Goal: Information Seeking & Learning: Learn about a topic

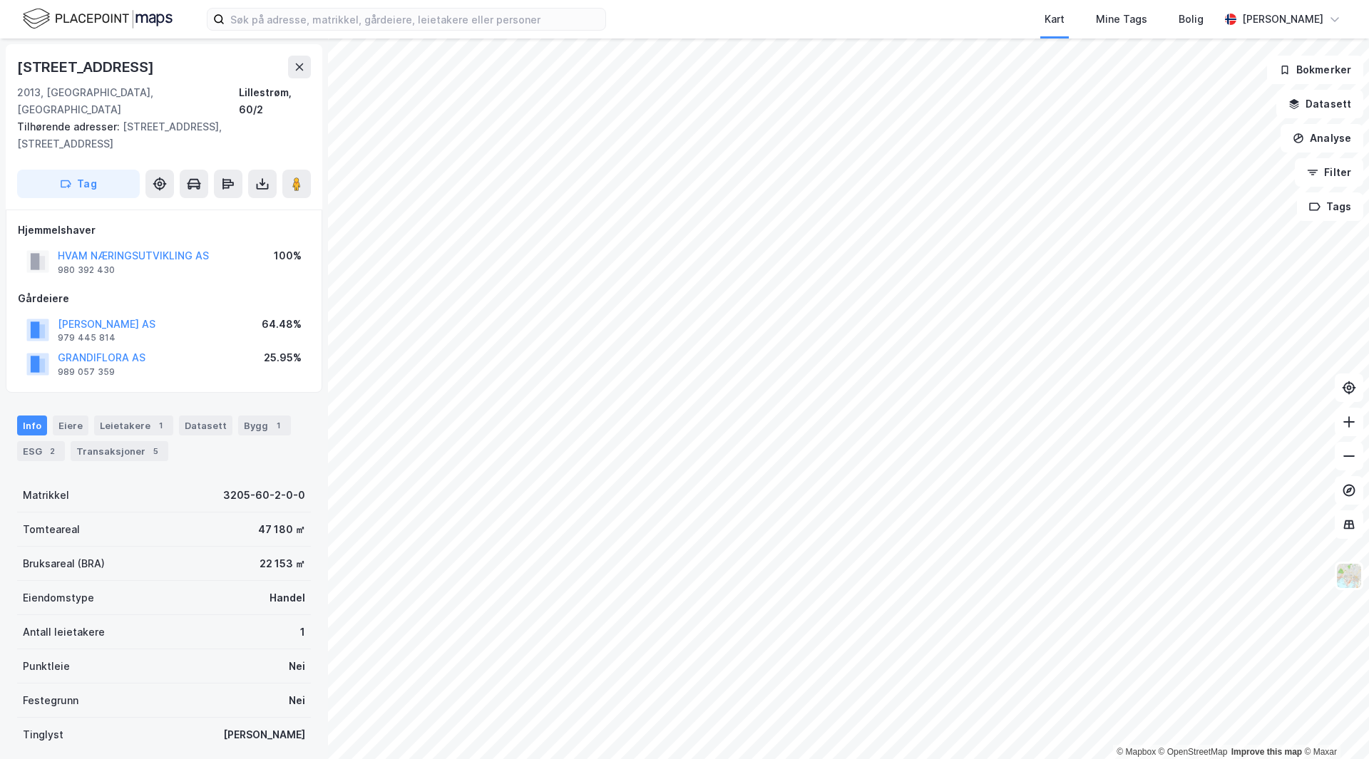
scroll to position [2, 0]
click at [319, 21] on input at bounding box center [415, 19] width 381 height 21
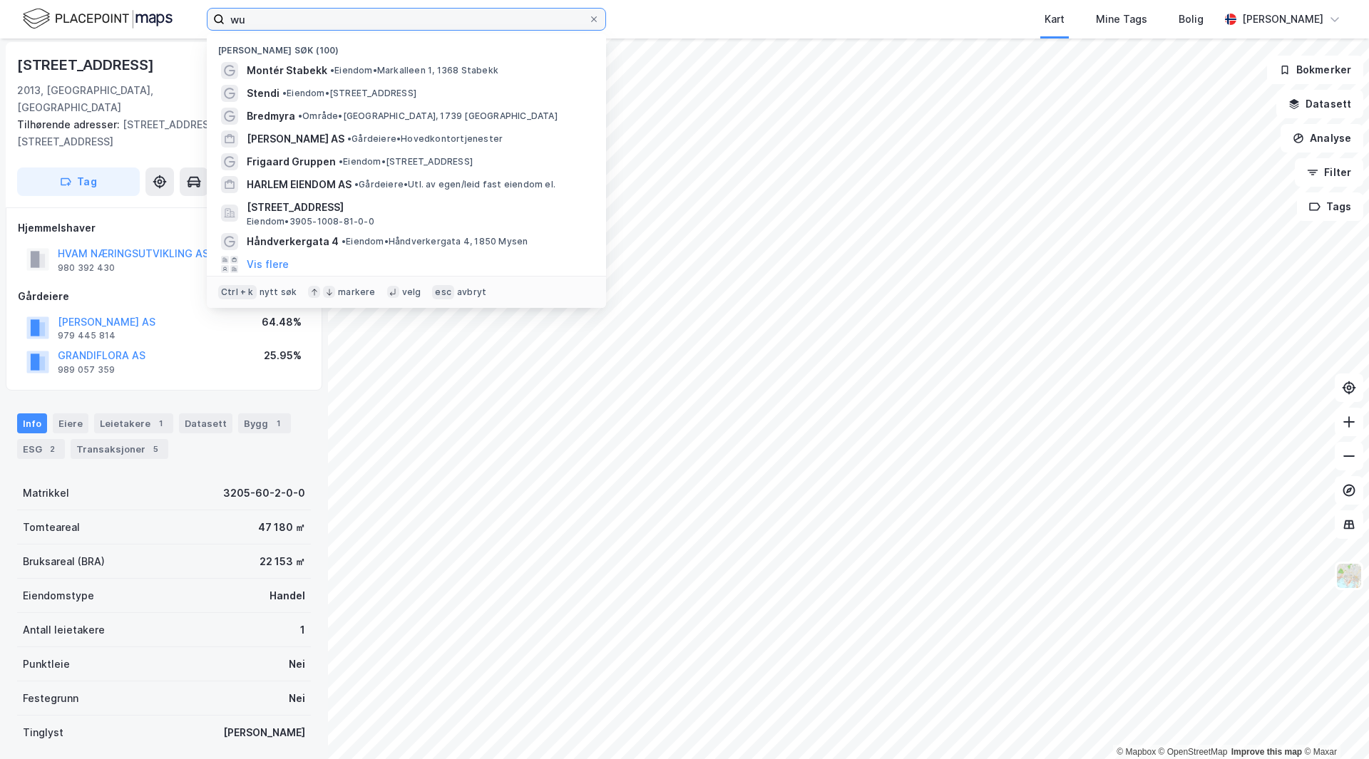
type input "w"
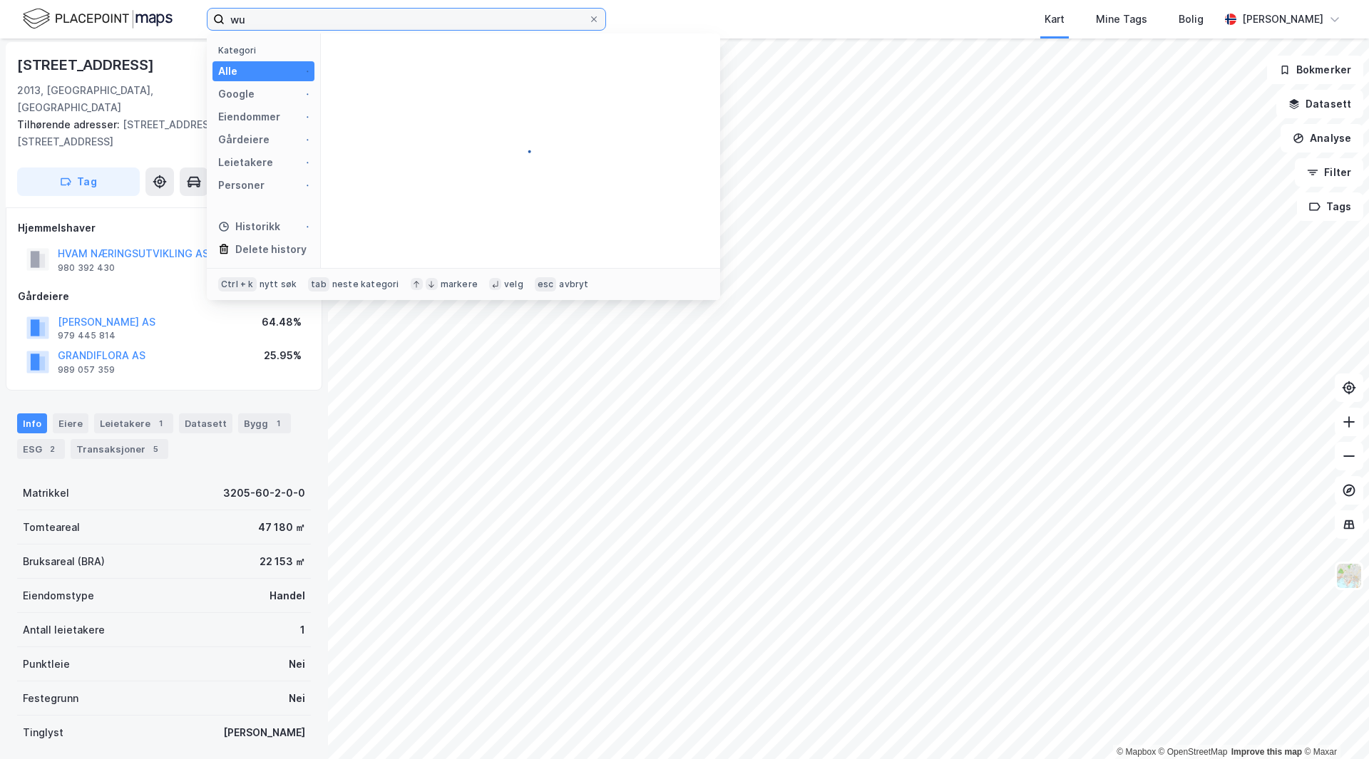
type input "w"
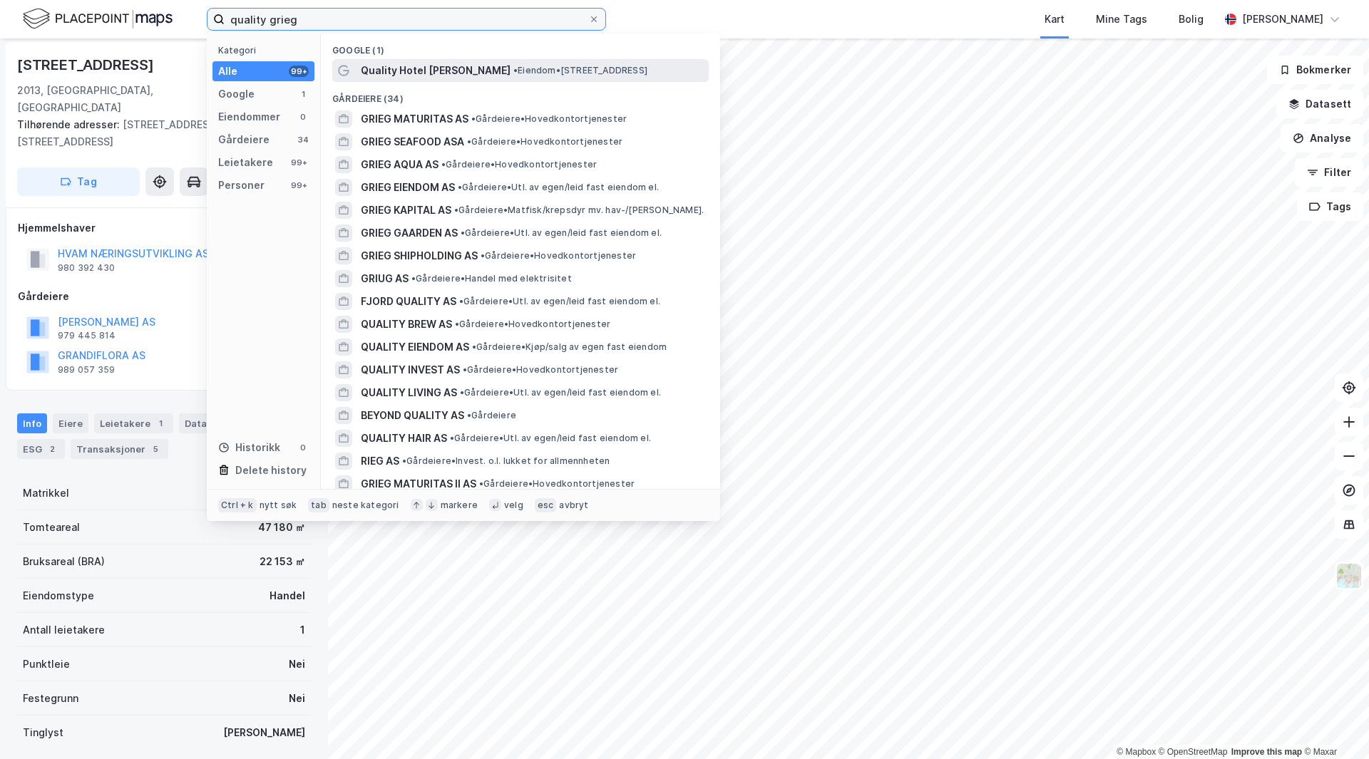
type input "quality grieg"
click at [426, 71] on span "Quality Hotel [PERSON_NAME]" at bounding box center [436, 70] width 150 height 17
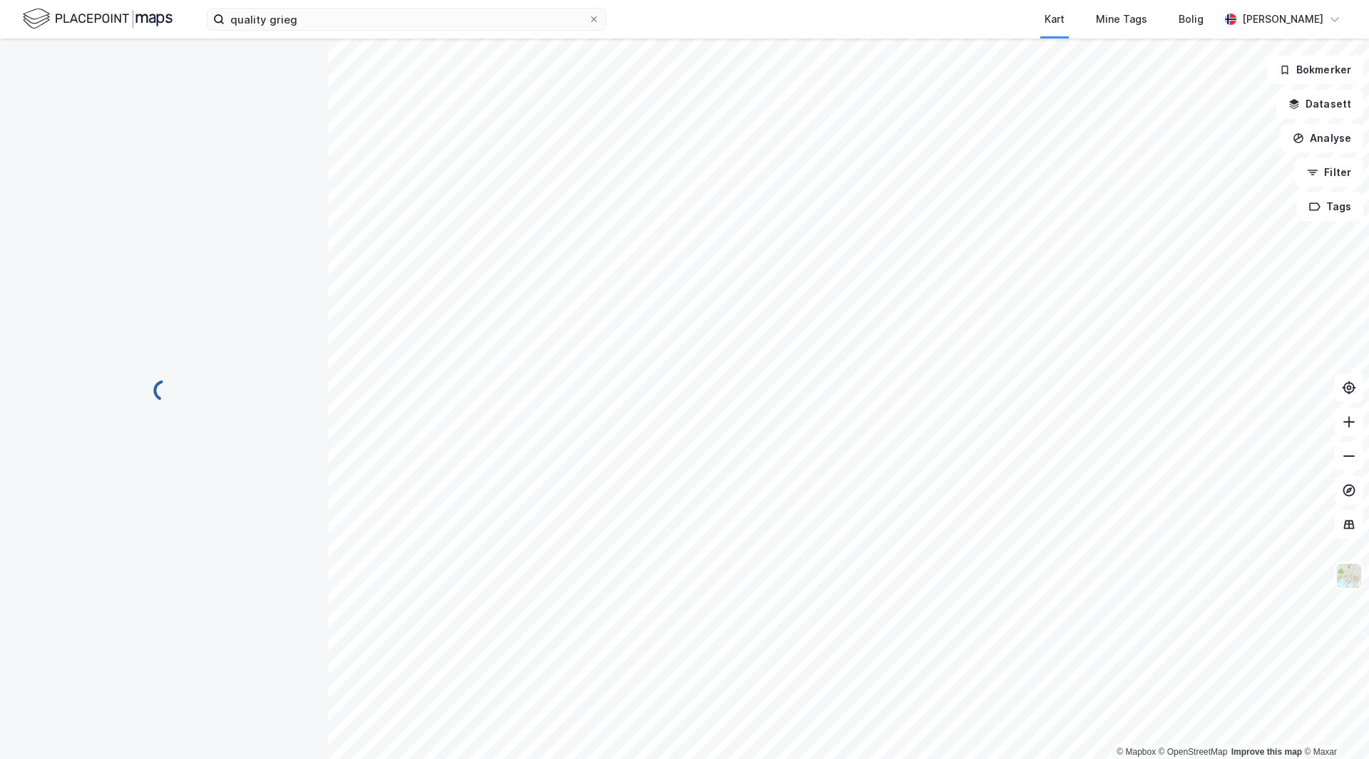
scroll to position [2, 0]
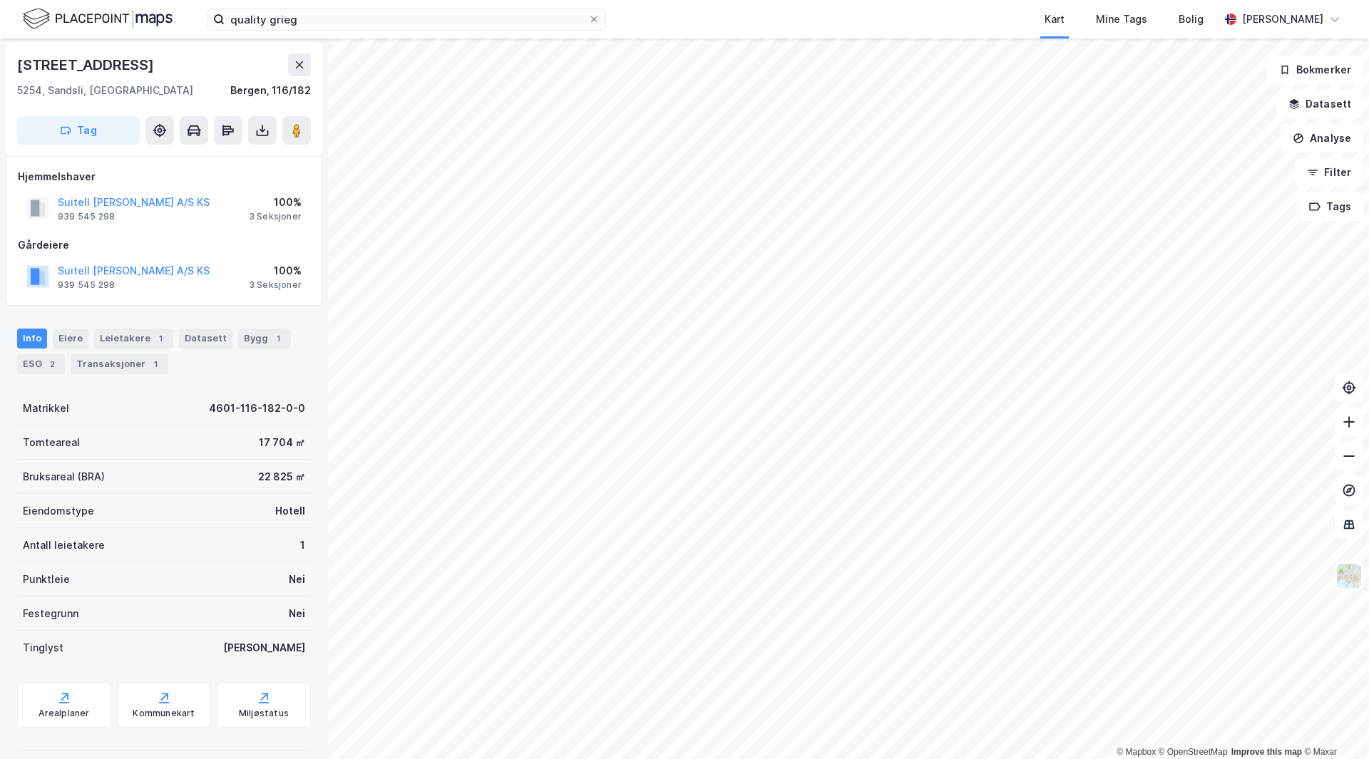
click at [66, 356] on div "Info [PERSON_NAME] 1 Datasett Bygg 1 ESG 2 Transaksjoner 1" at bounding box center [164, 352] width 294 height 46
click at [52, 365] on div "2" at bounding box center [52, 364] width 14 height 14
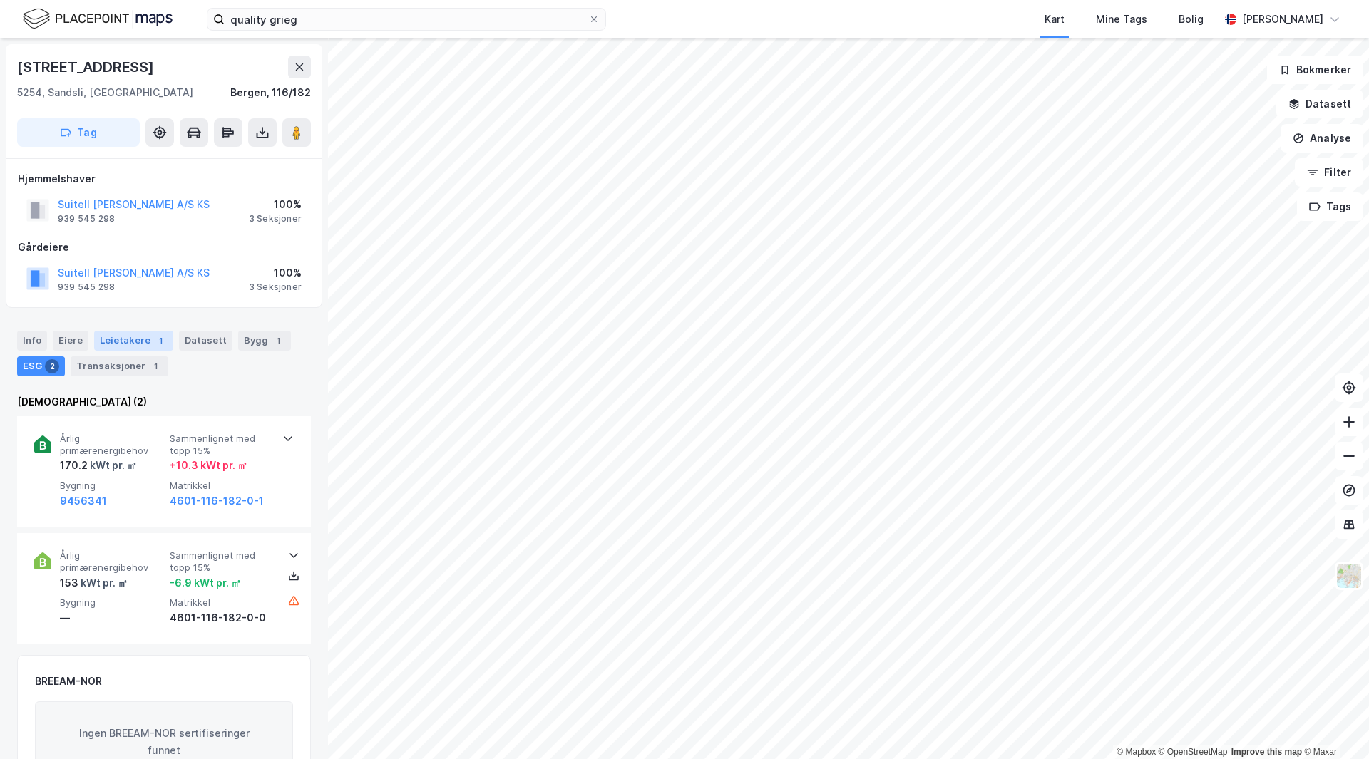
click at [115, 335] on div "Leietakere 1" at bounding box center [133, 341] width 79 height 20
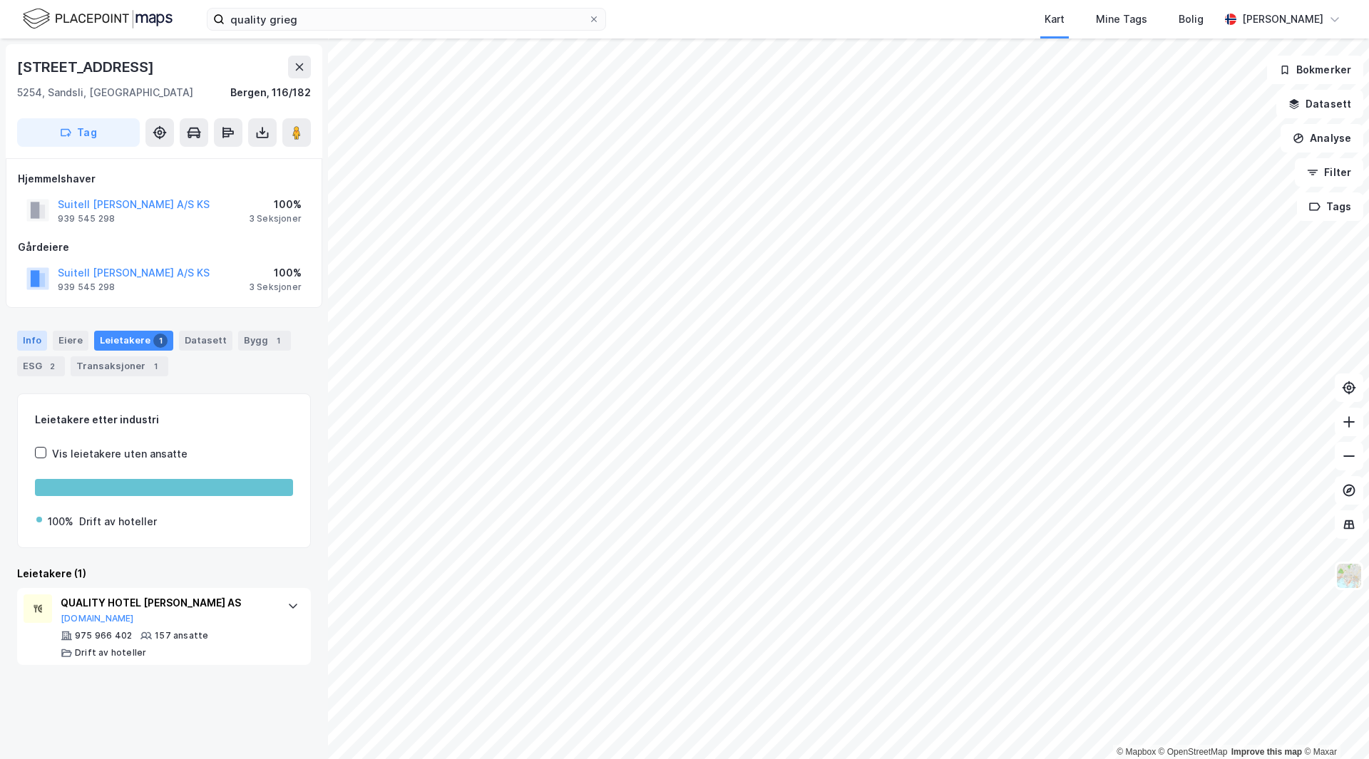
click at [25, 339] on div "Info" at bounding box center [32, 341] width 30 height 20
